Goal: Information Seeking & Learning: Learn about a topic

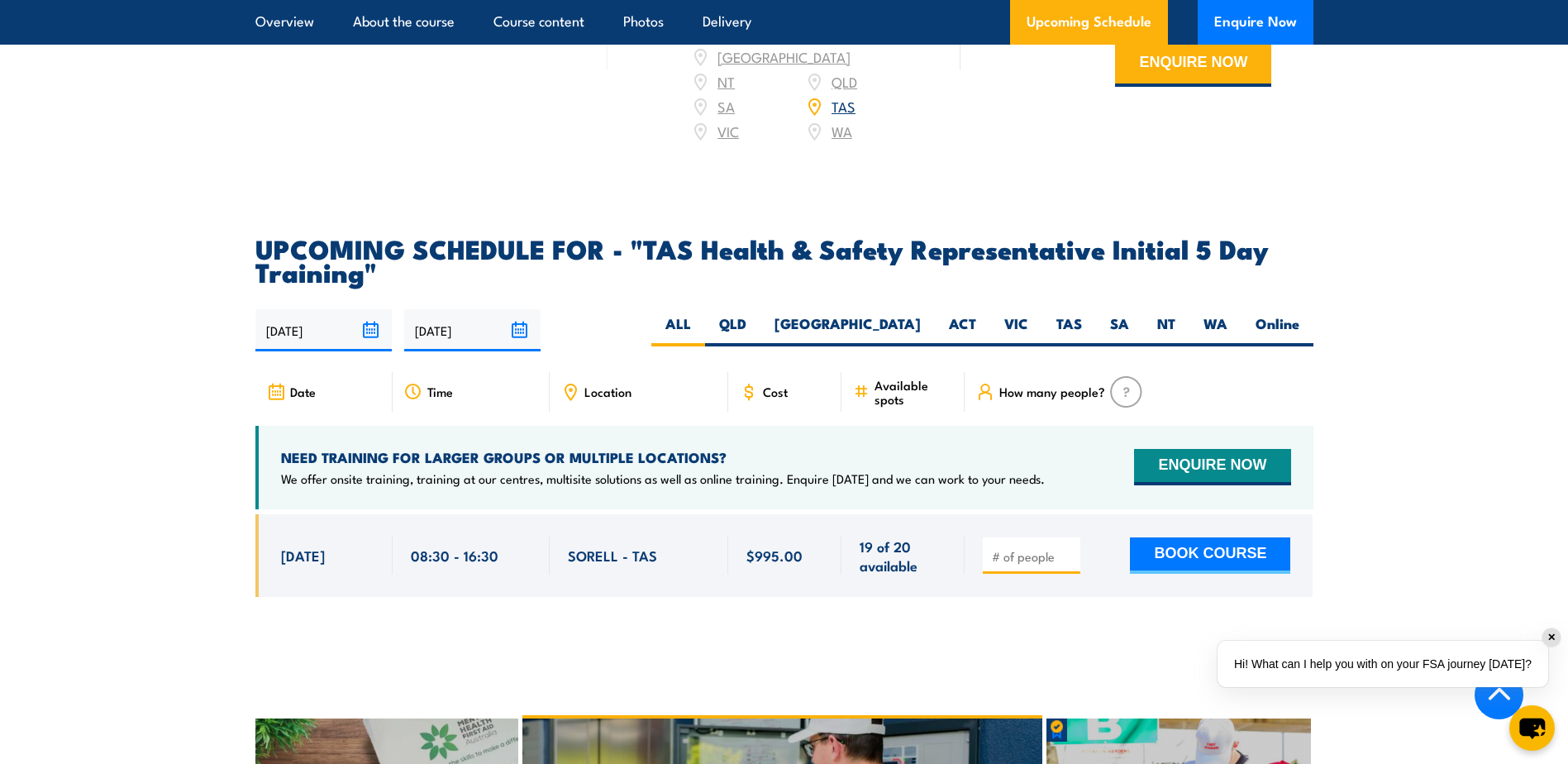
scroll to position [2397, 0]
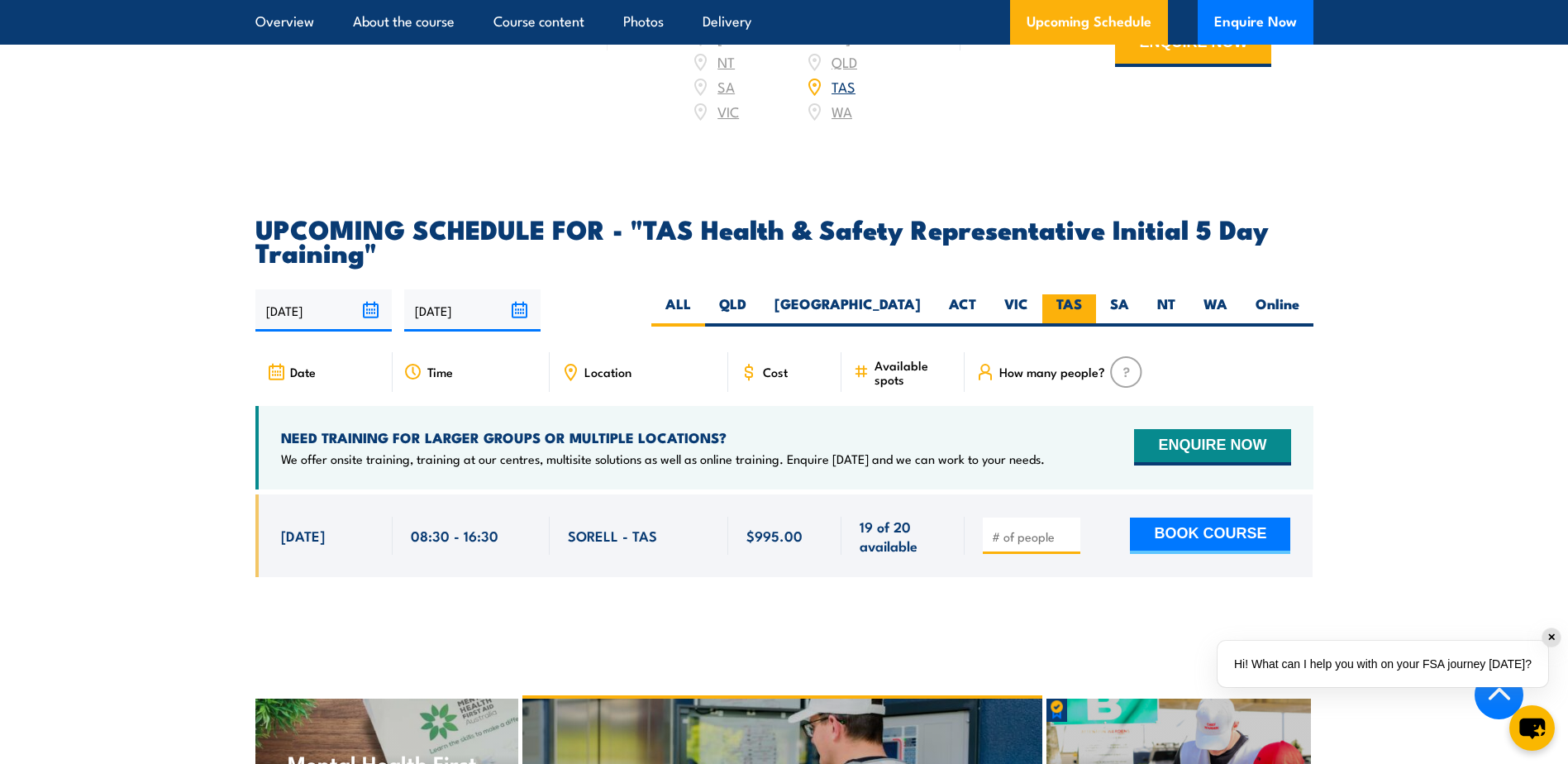
click at [1070, 294] on label "TAS" at bounding box center [1070, 310] width 53 height 32
click at [1082, 294] on input "TAS" at bounding box center [1087, 299] width 11 height 11
radio input "true"
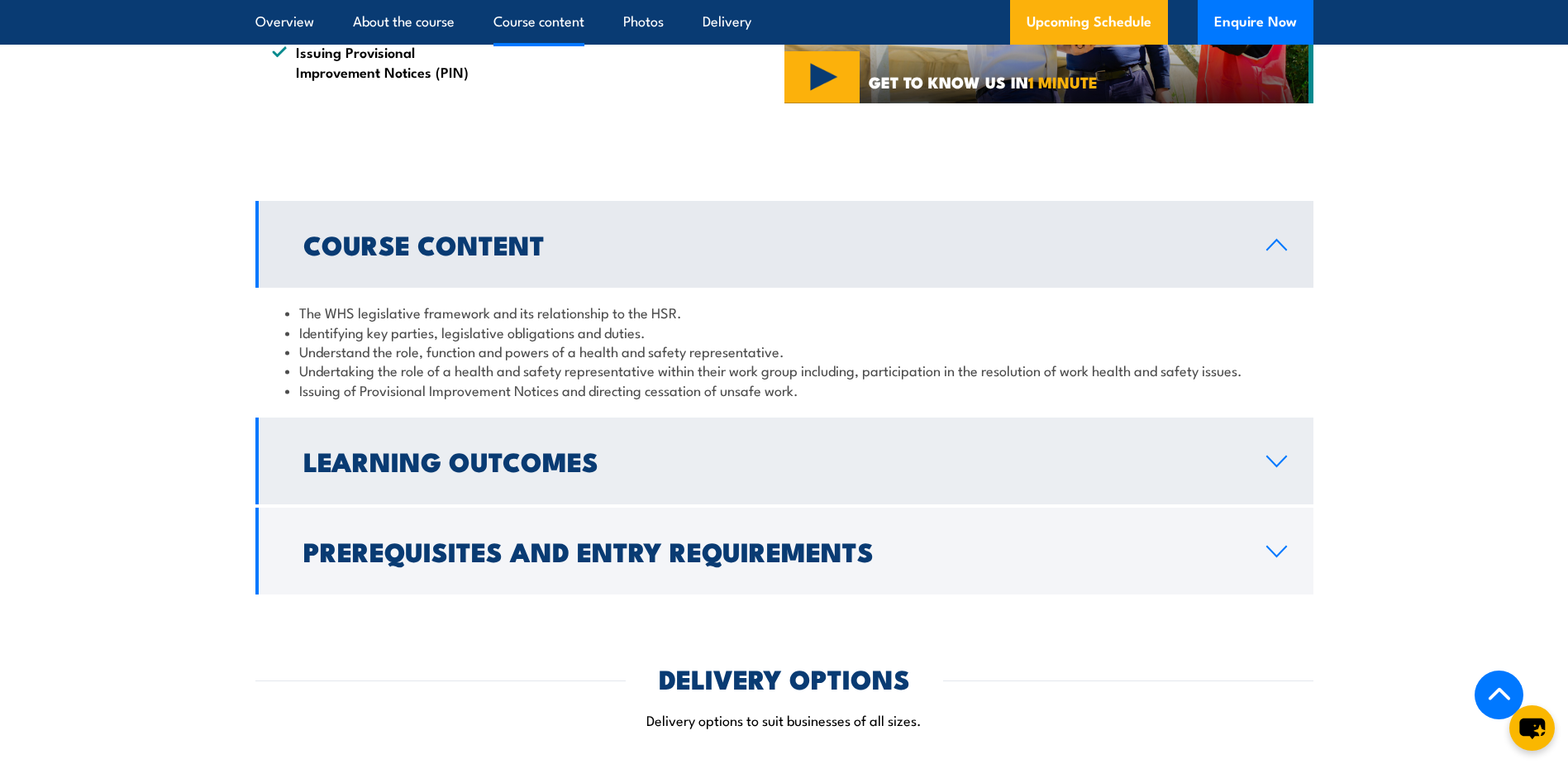
scroll to position [1323, 0]
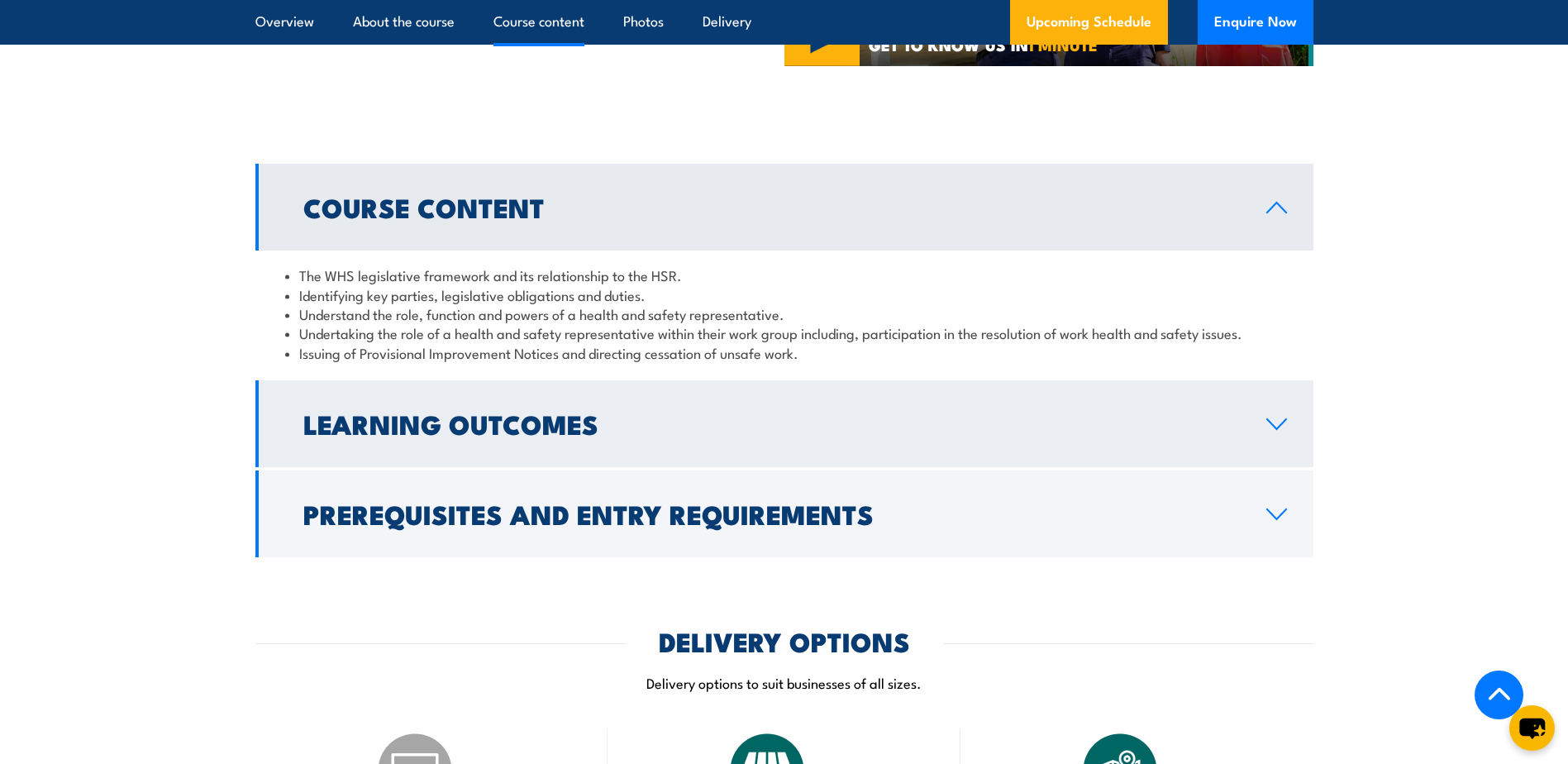
click at [1271, 417] on icon at bounding box center [1276, 424] width 22 height 13
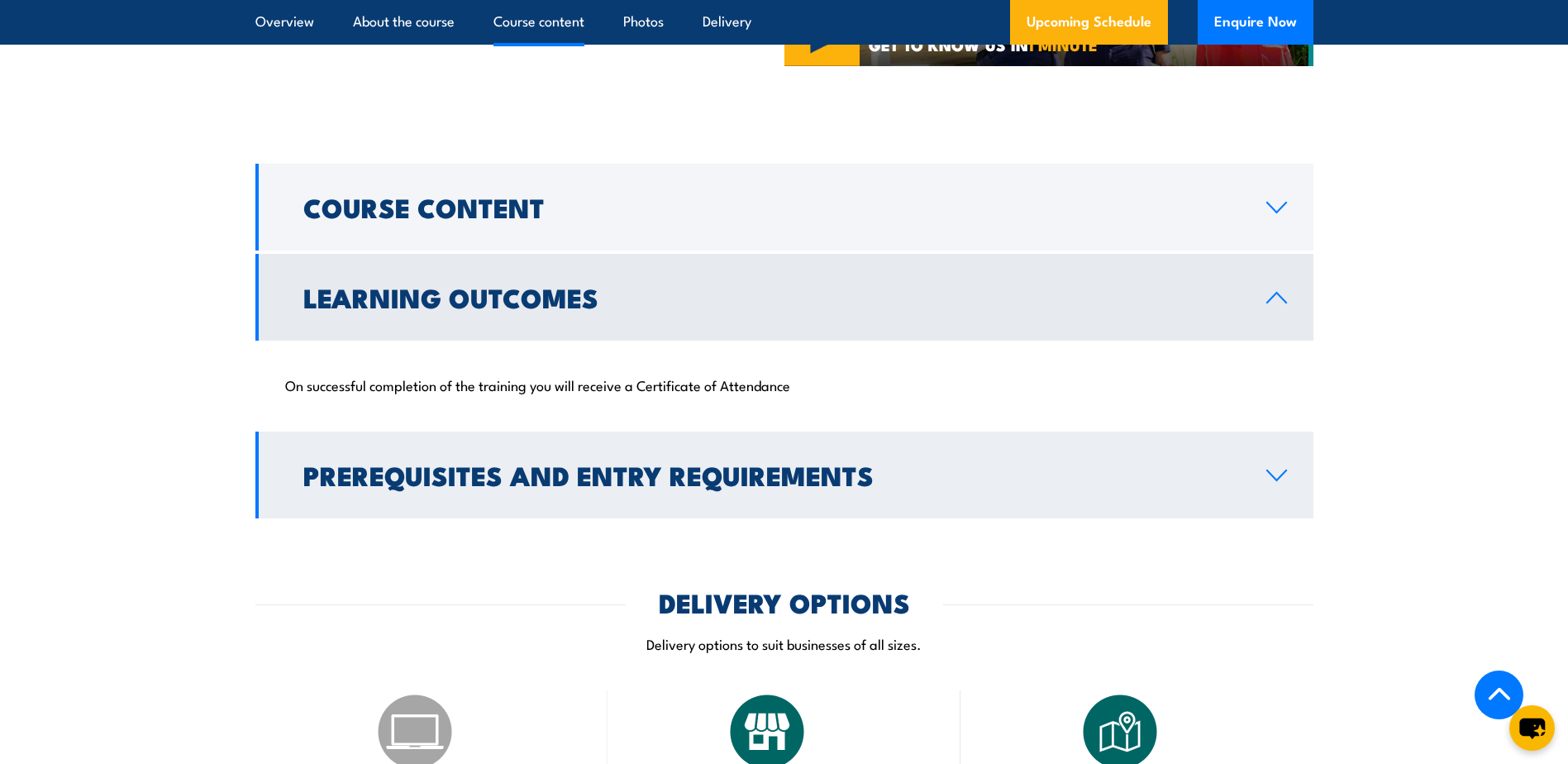
click at [1118, 466] on h2 "Prerequisites and Entry Requirements" at bounding box center [772, 475] width 937 height 23
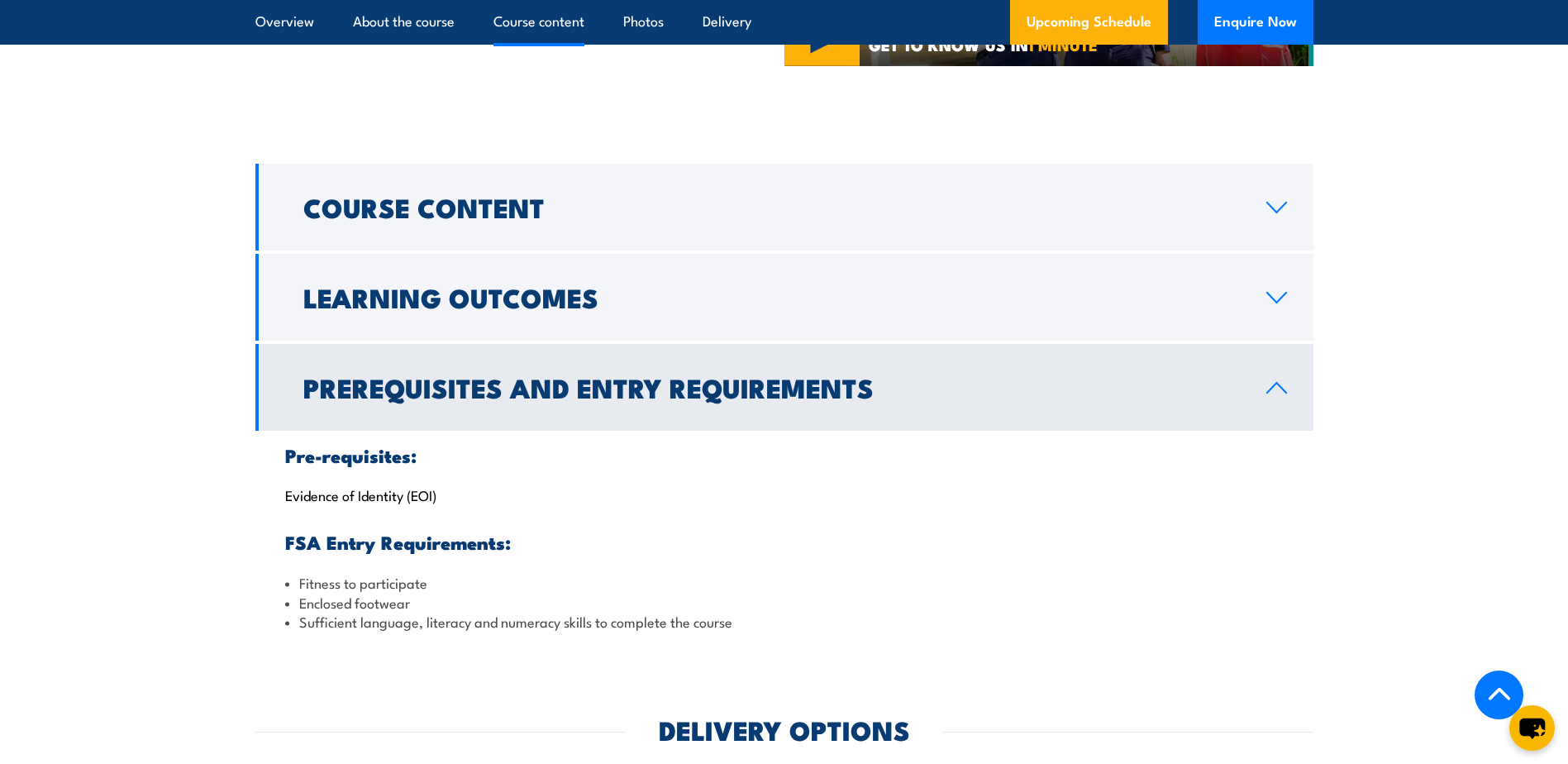
click at [1107, 407] on link "Prerequisites and Entry Requirements" at bounding box center [784, 387] width 1058 height 87
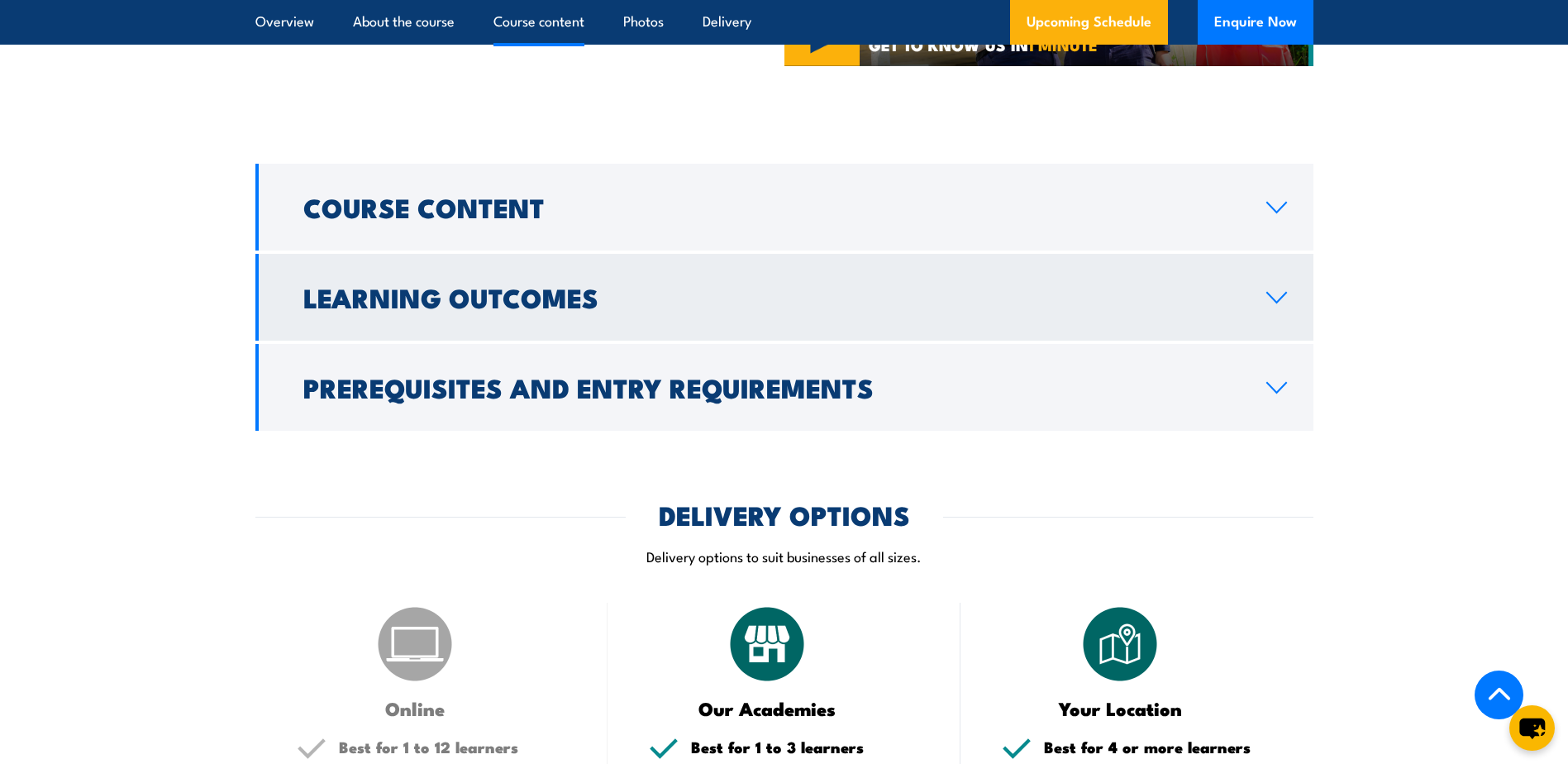
click at [1097, 319] on link "Learning Outcomes" at bounding box center [784, 297] width 1058 height 87
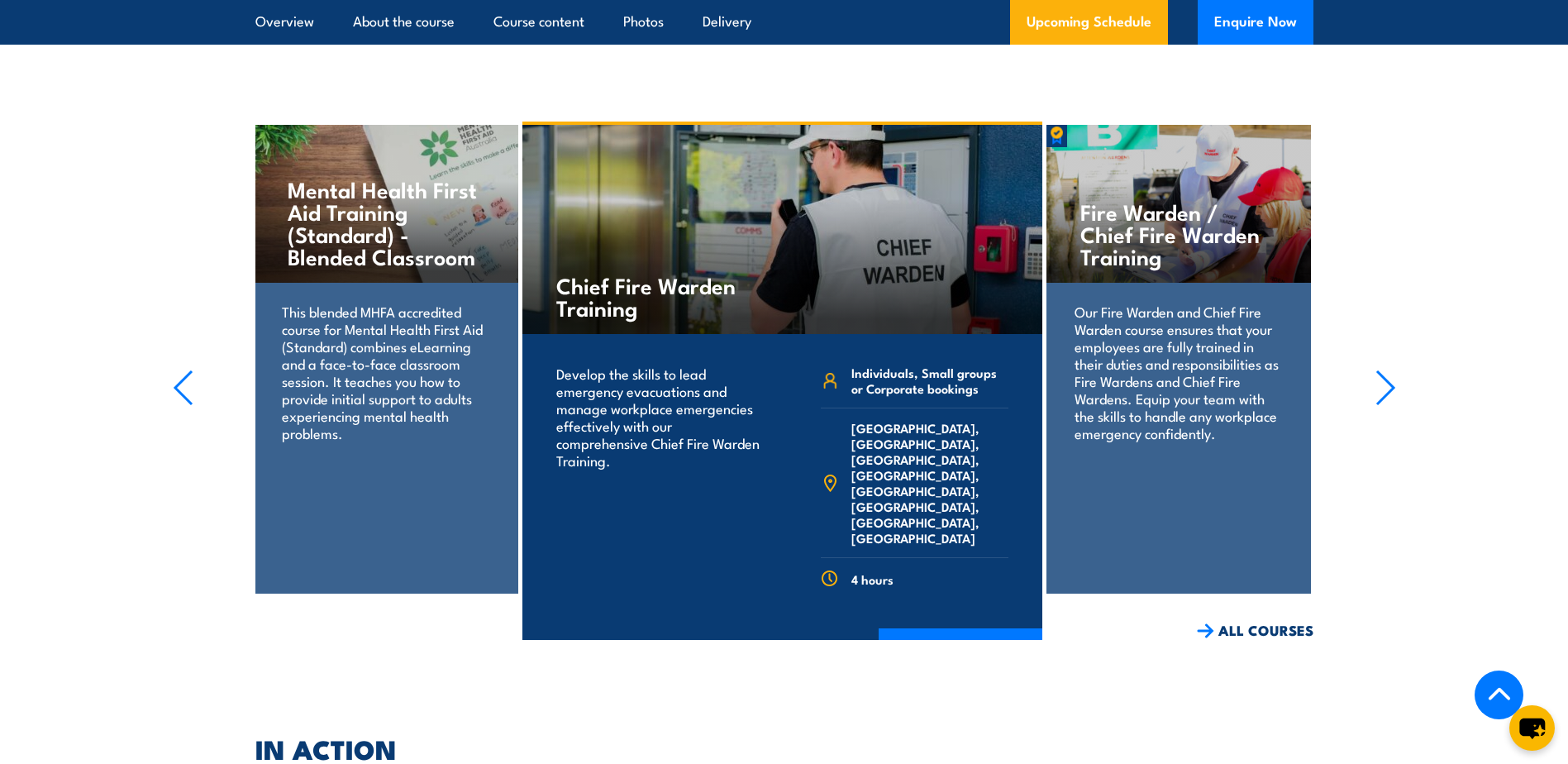
scroll to position [2894, 0]
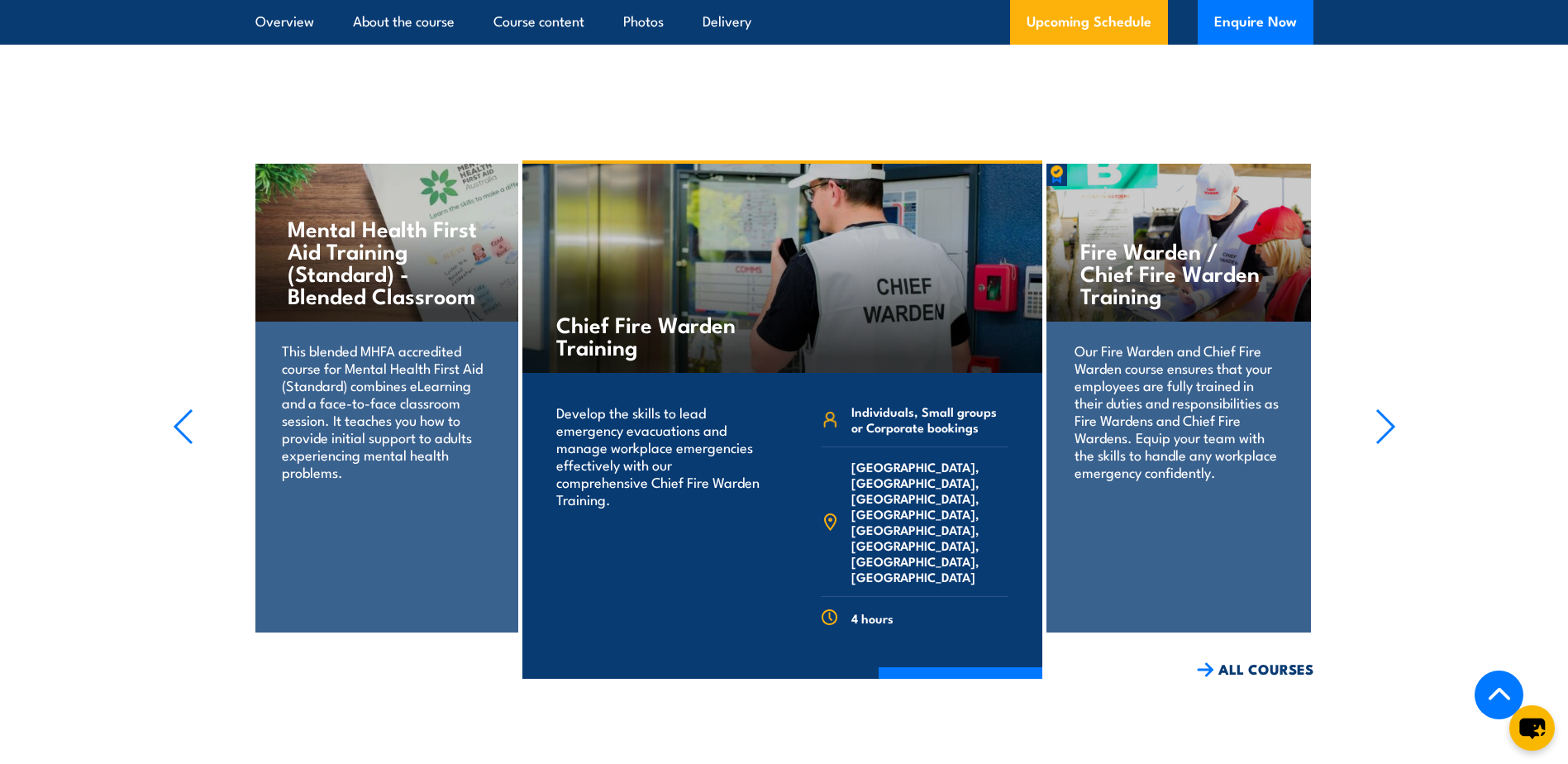
click at [1391, 410] on icon "button" at bounding box center [1385, 426] width 16 height 33
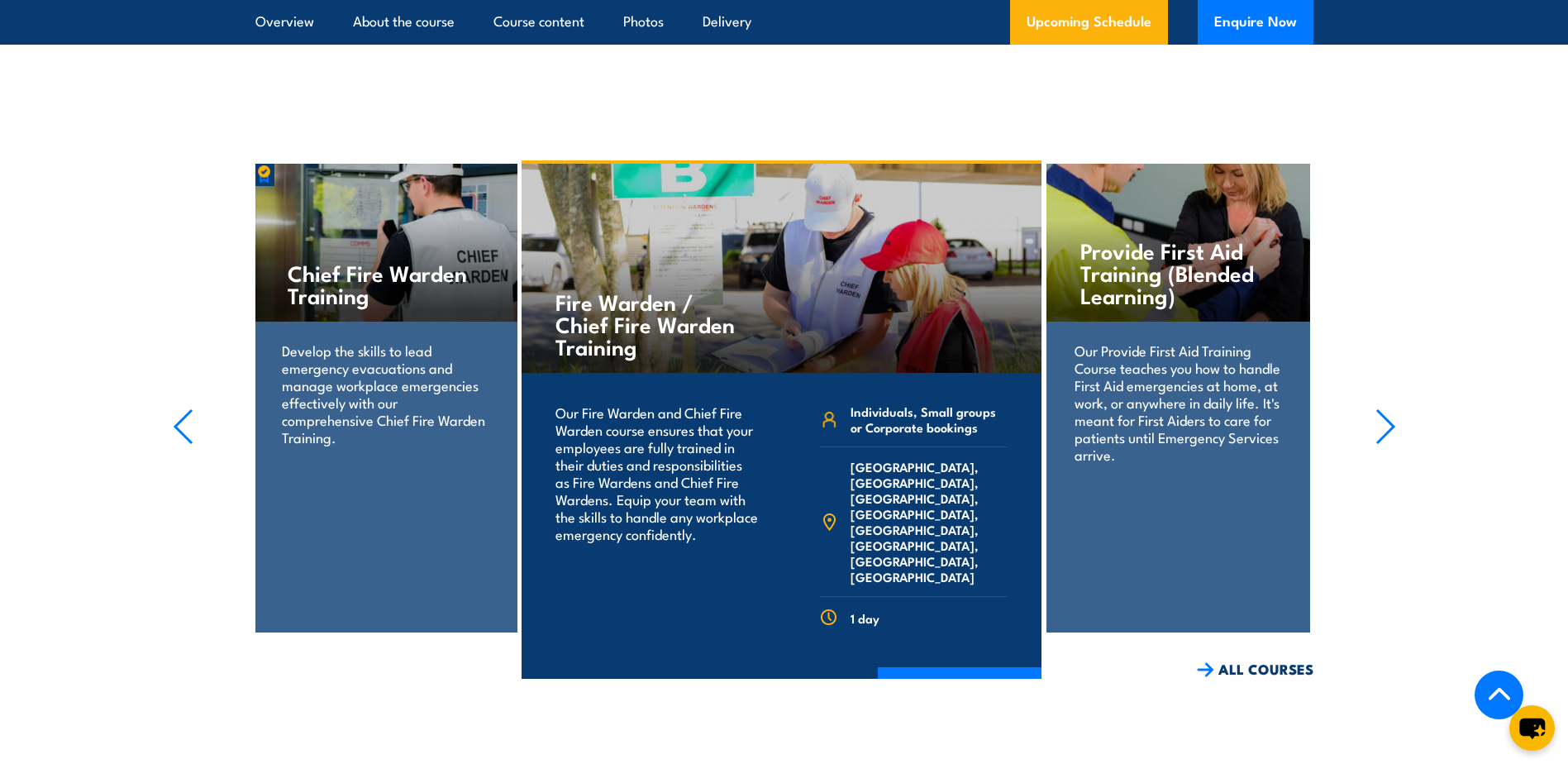
click at [1391, 410] on icon "button" at bounding box center [1385, 426] width 16 height 33
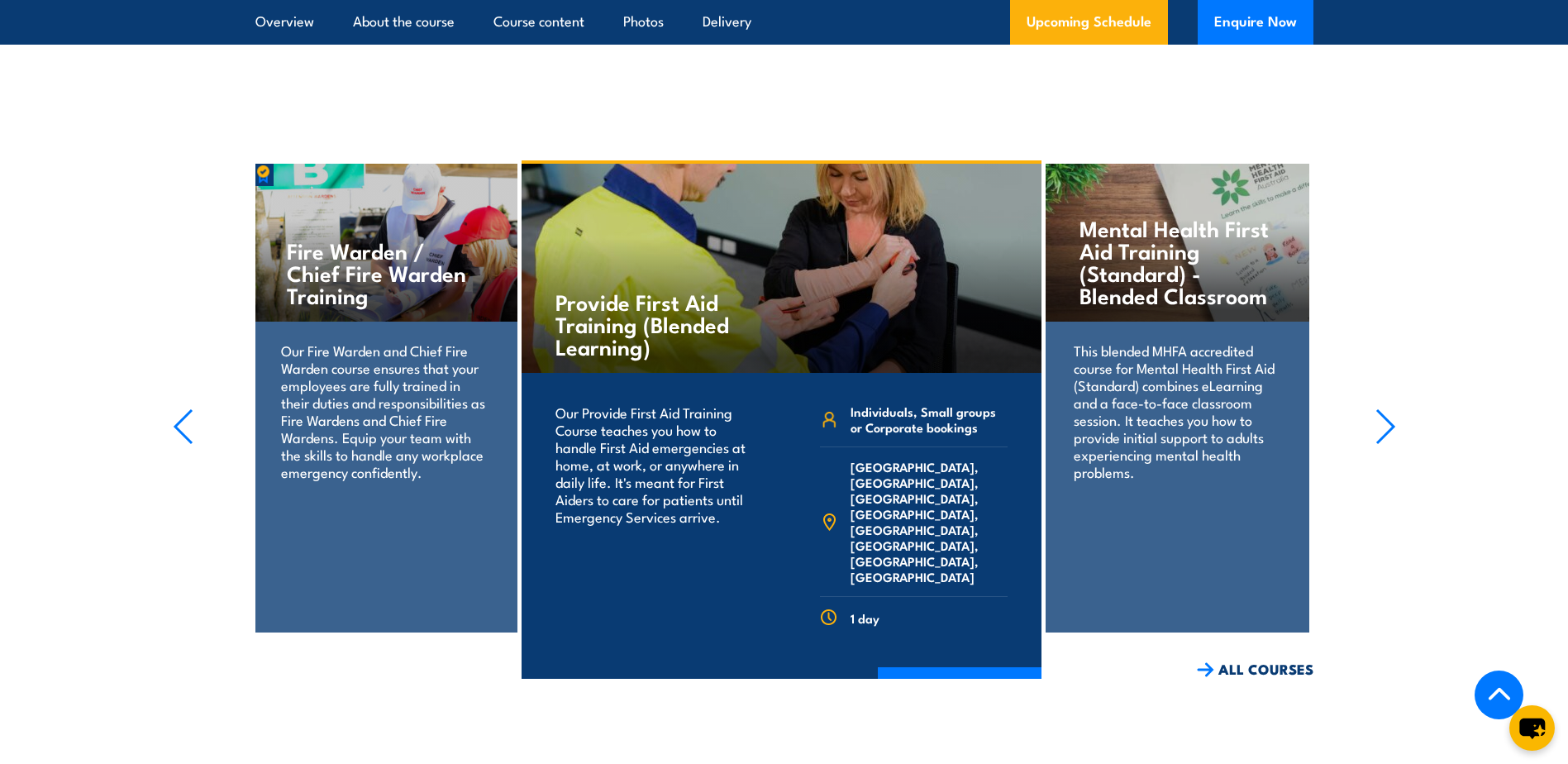
click at [1391, 410] on icon "button" at bounding box center [1385, 426] width 16 height 33
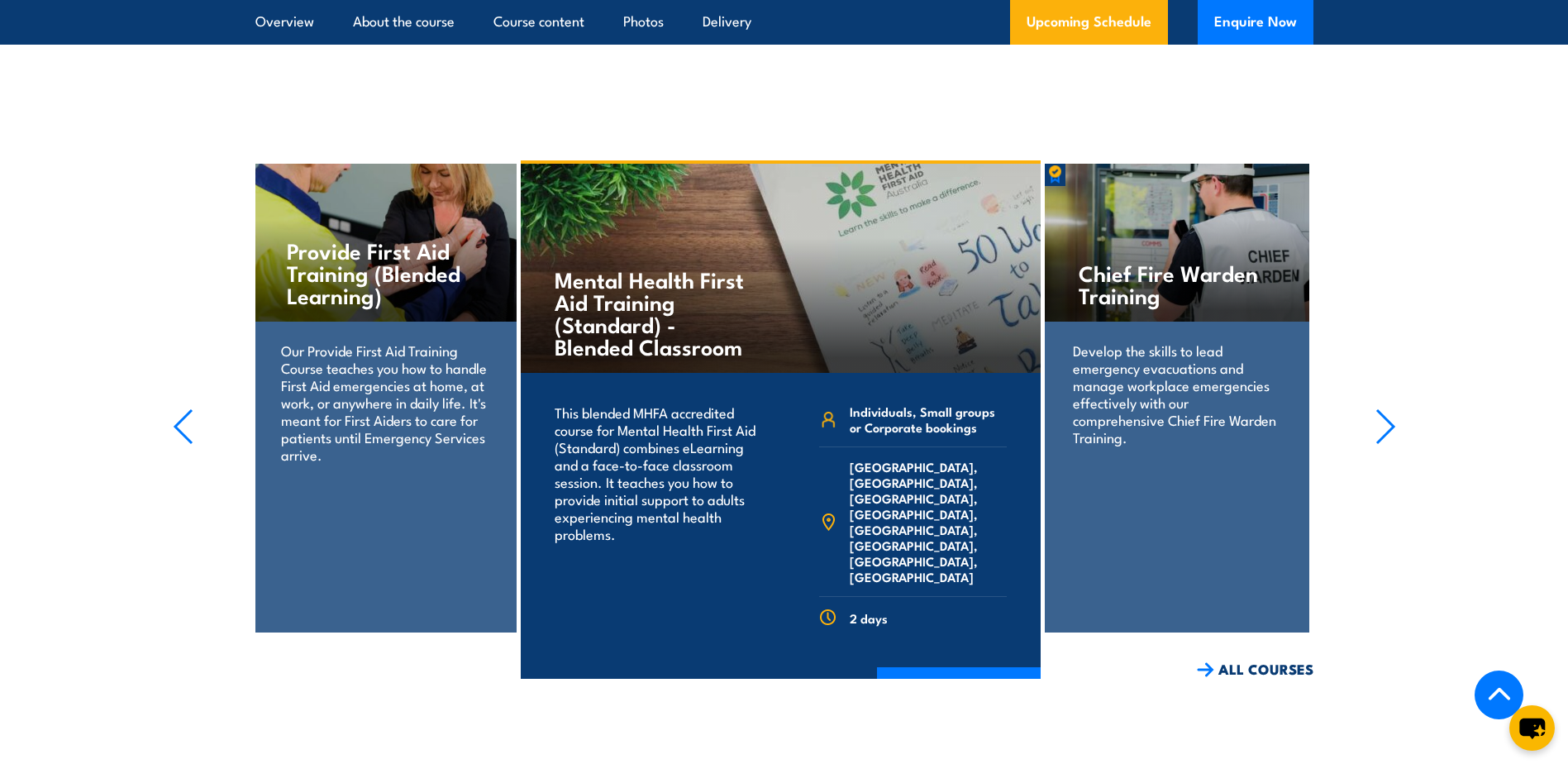
click at [1391, 410] on icon "button" at bounding box center [1385, 426] width 16 height 33
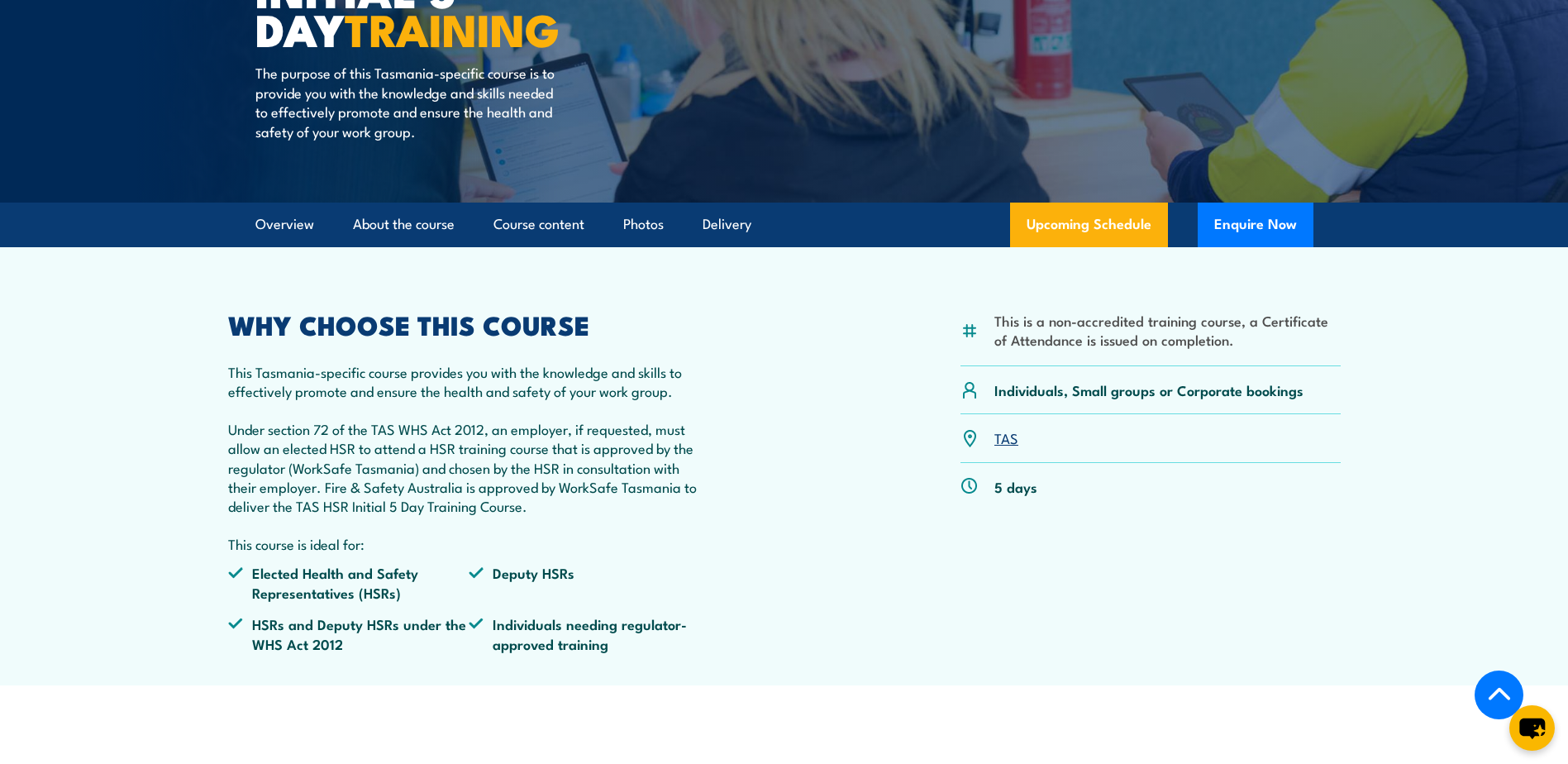
scroll to position [330, 0]
